Goal: Navigation & Orientation: Find specific page/section

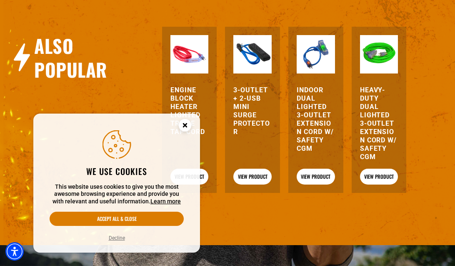
scroll to position [812, 0]
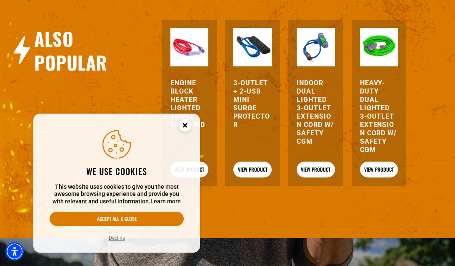
click at [186, 123] on circle "Close this option" at bounding box center [185, 125] width 13 height 13
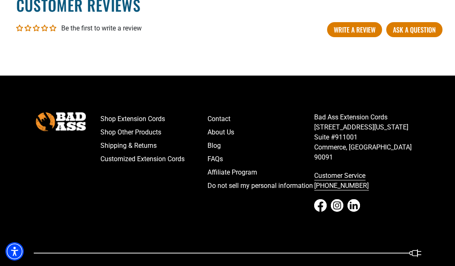
scroll to position [1225, 0]
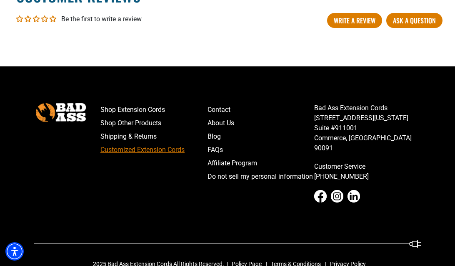
click at [177, 156] on link "Customized Extension Cords" at bounding box center [153, 149] width 107 height 13
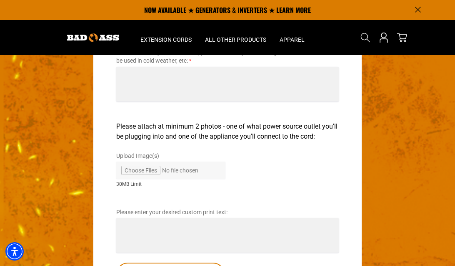
scroll to position [1401, 0]
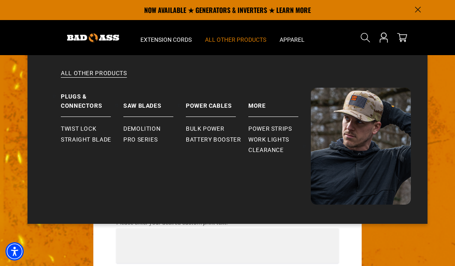
click at [213, 38] on span "All Other Products" at bounding box center [235, 40] width 61 height 8
click at [106, 138] on span "Straight Blade" at bounding box center [86, 140] width 50 height 8
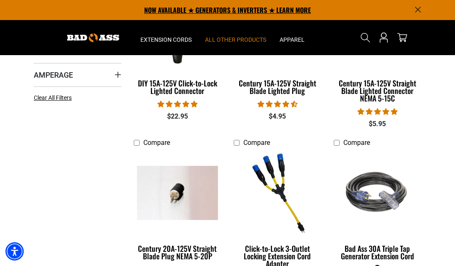
scroll to position [206, 0]
